Goal: Task Accomplishment & Management: Complete application form

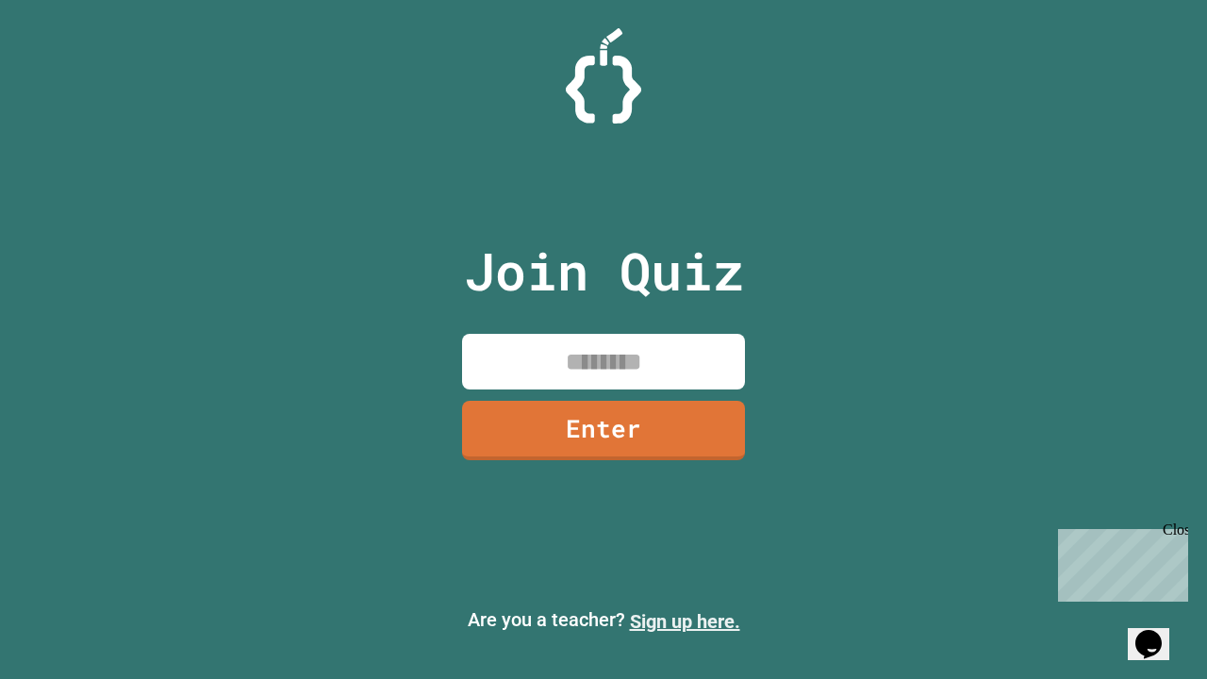
click at [685, 622] on link "Sign up here." at bounding box center [685, 621] width 110 height 23
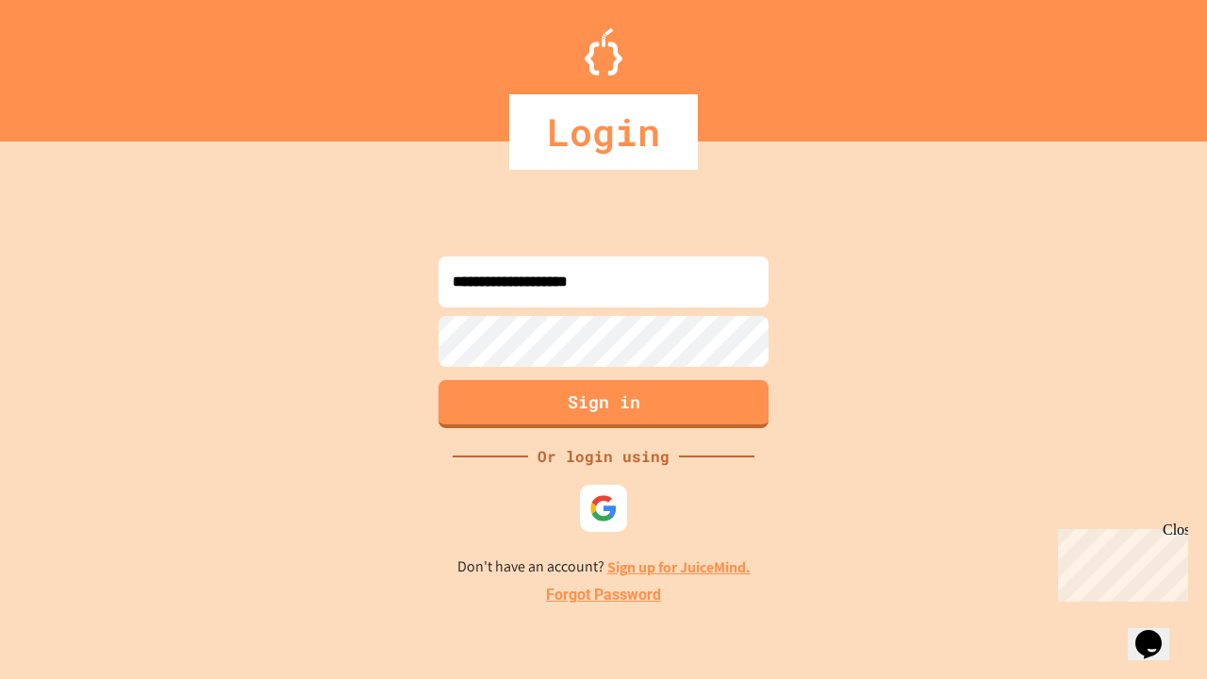
type input "**********"
